Goal: Information Seeking & Learning: Learn about a topic

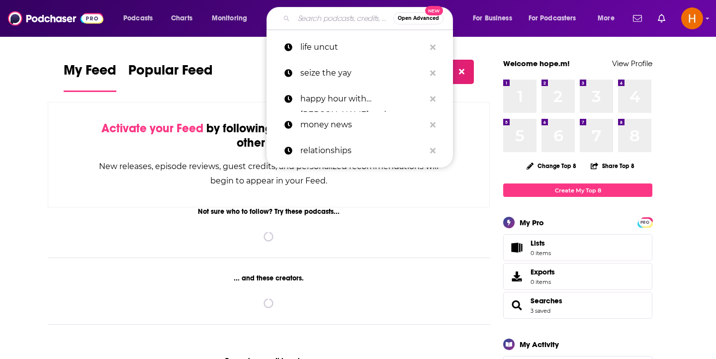
click at [322, 21] on input "Search podcasts, credits, & more..." at bounding box center [343, 18] width 99 height 16
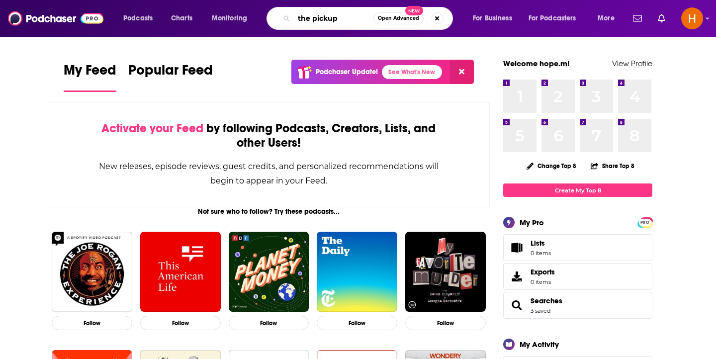
type input "the pickup"
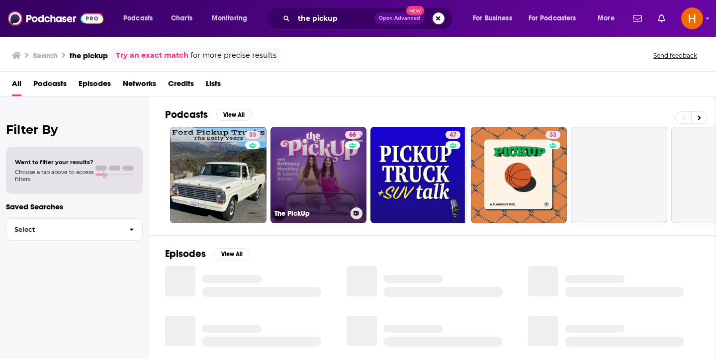
click at [327, 179] on link "66 The PickUp" at bounding box center [318, 175] width 96 height 96
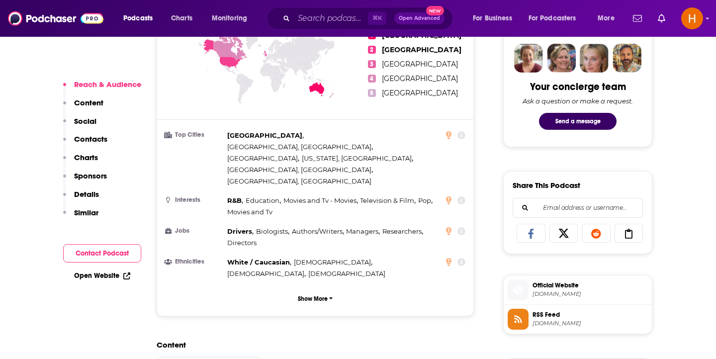
scroll to position [499, 0]
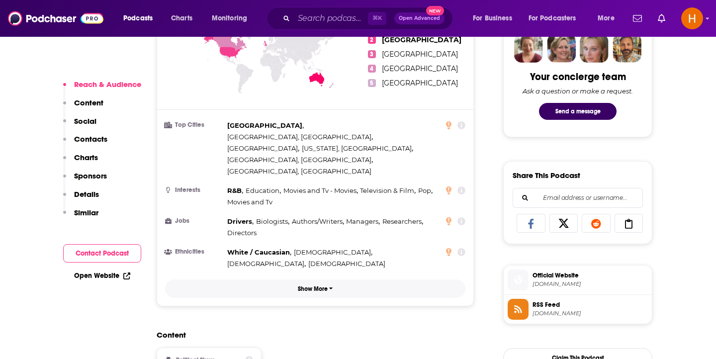
click at [324, 285] on p "Show More" at bounding box center [313, 288] width 30 height 7
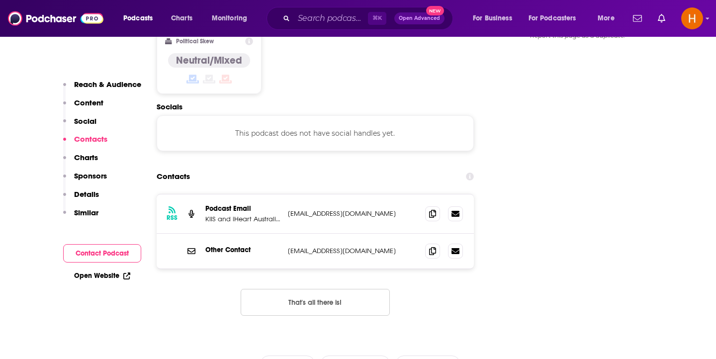
scroll to position [879, 0]
